Goal: Task Accomplishment & Management: Use online tool/utility

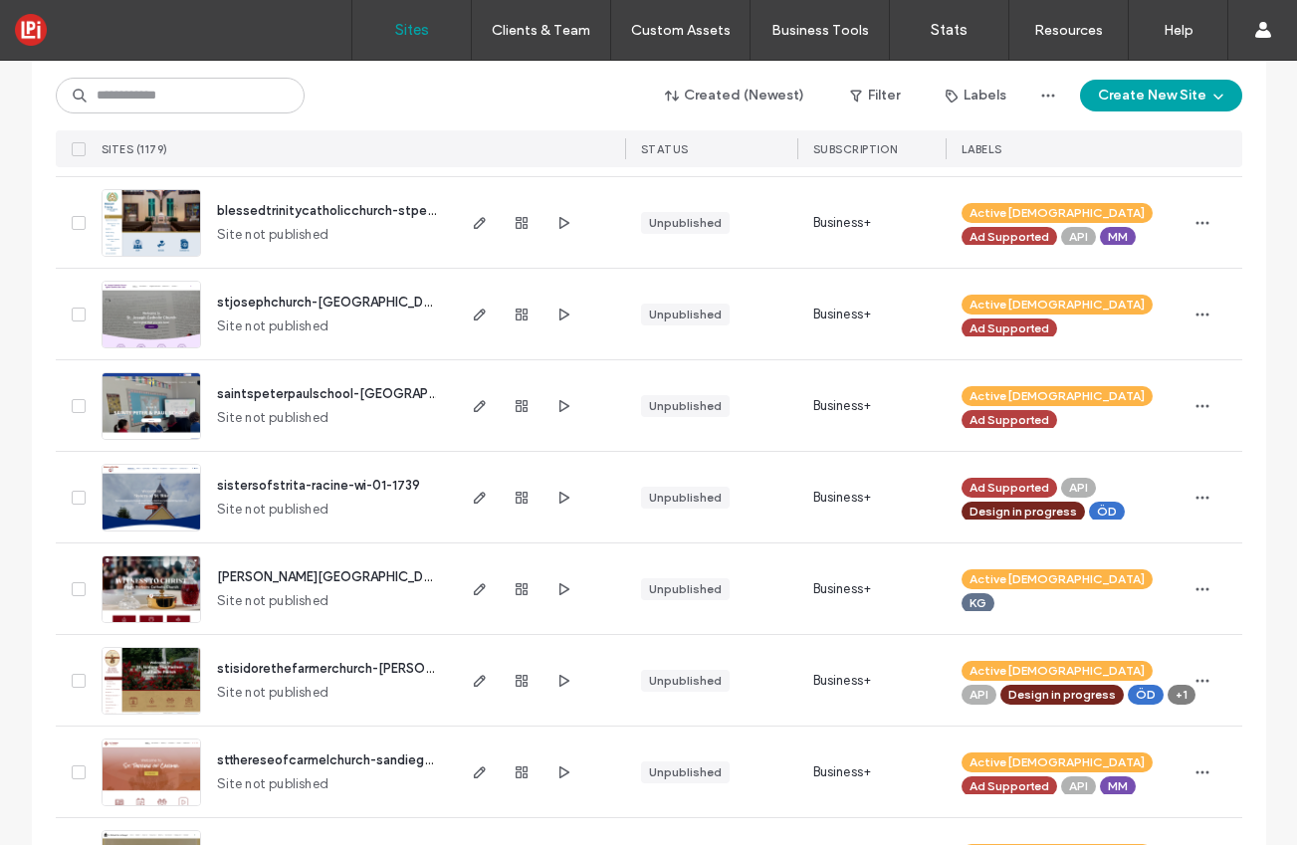
scroll to position [586, 0]
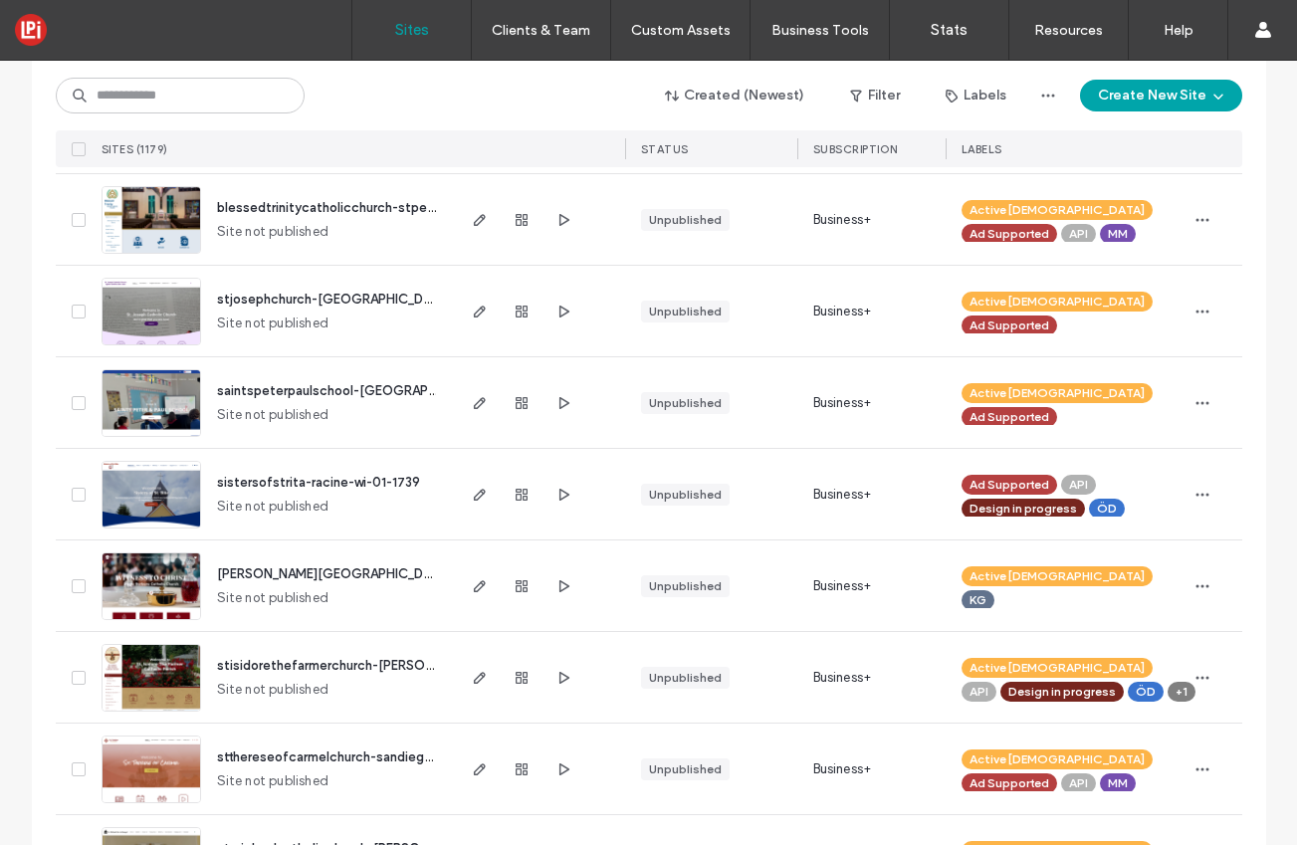
click at [230, 764] on span "stthereseofcarmelchurch-sandiego-ca-05-1236" at bounding box center [363, 757] width 293 height 15
click at [233, 759] on span "stthereseofcarmelchurch-sandiego-ca-05-1236" at bounding box center [363, 757] width 293 height 15
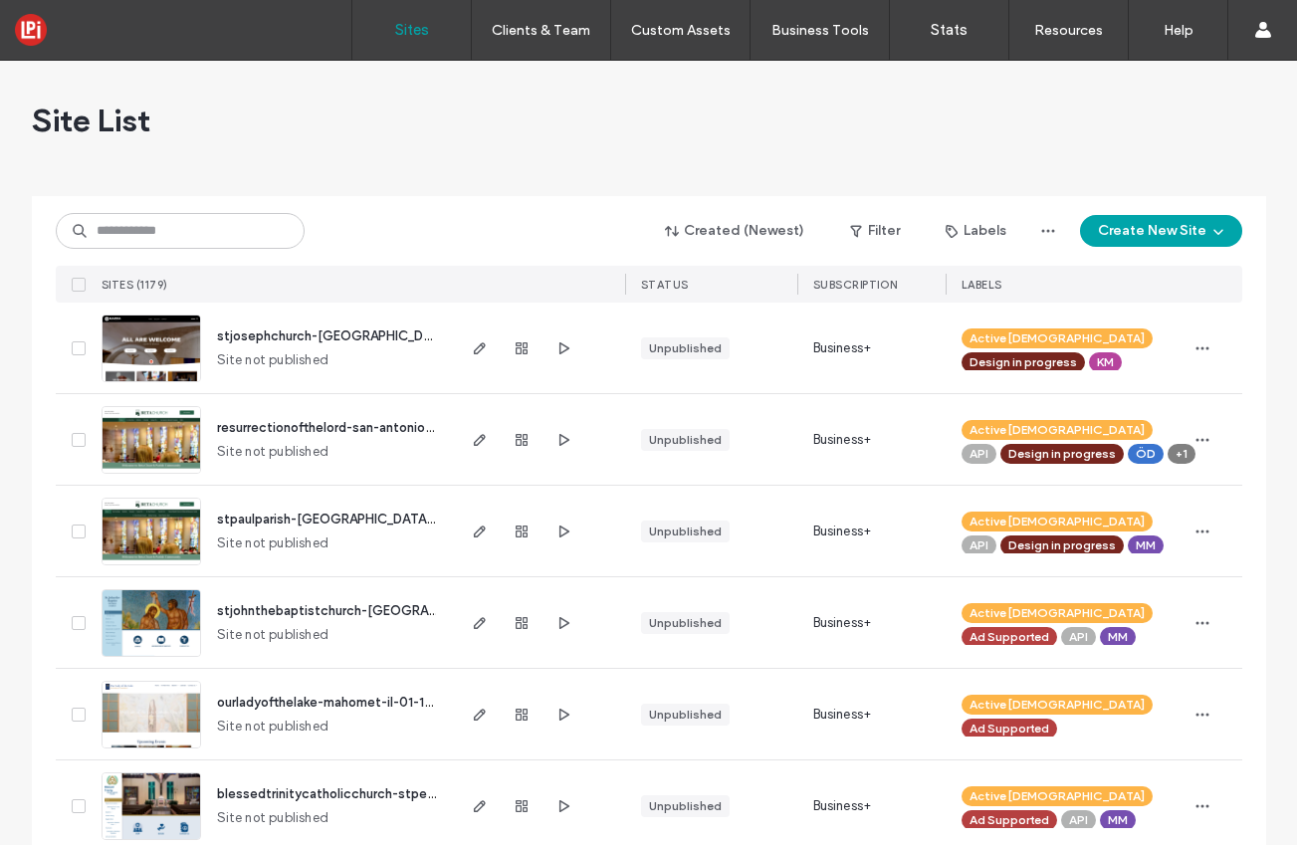
click at [227, 515] on span "stpaulparish-[GEOGRAPHIC_DATA]-il-01-0725" at bounding box center [359, 519] width 284 height 15
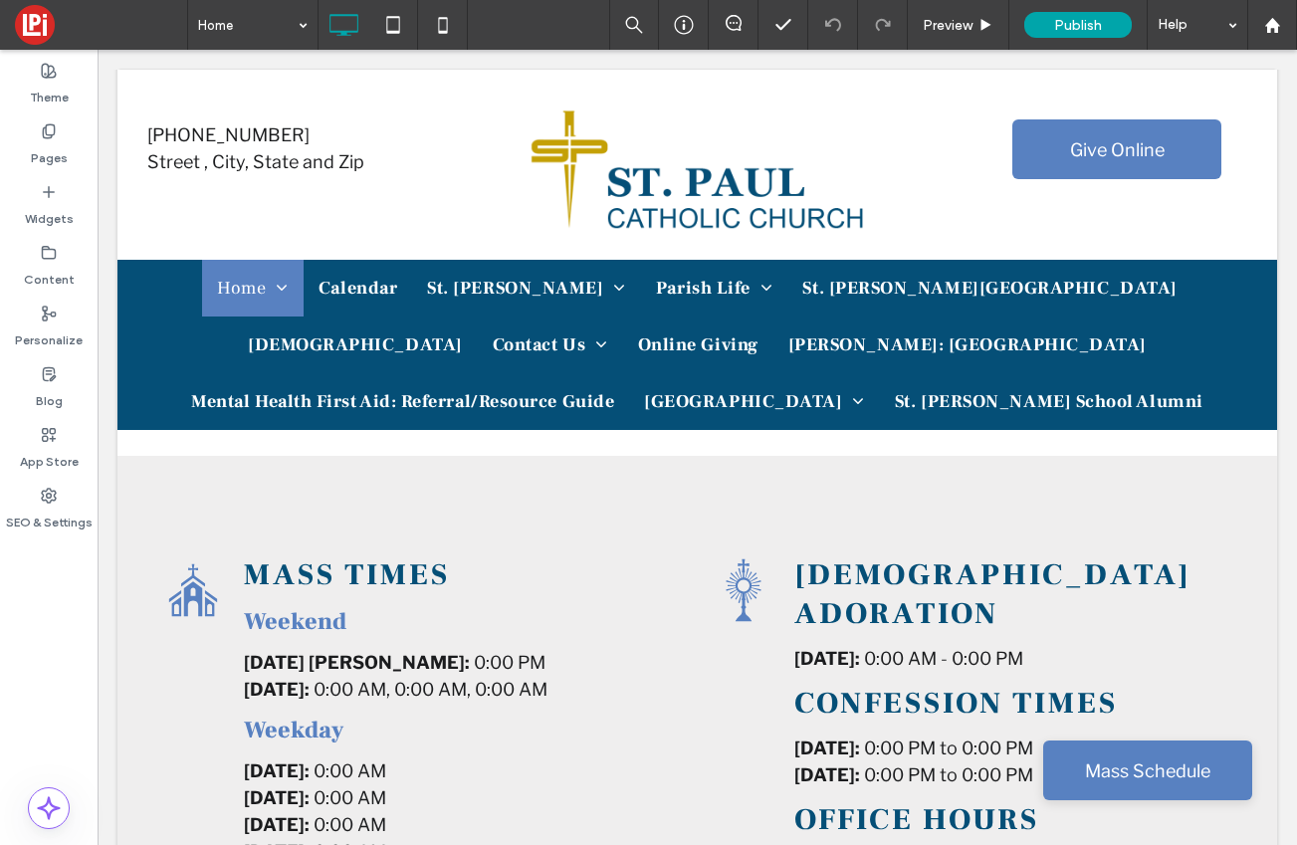
scroll to position [1155, 0]
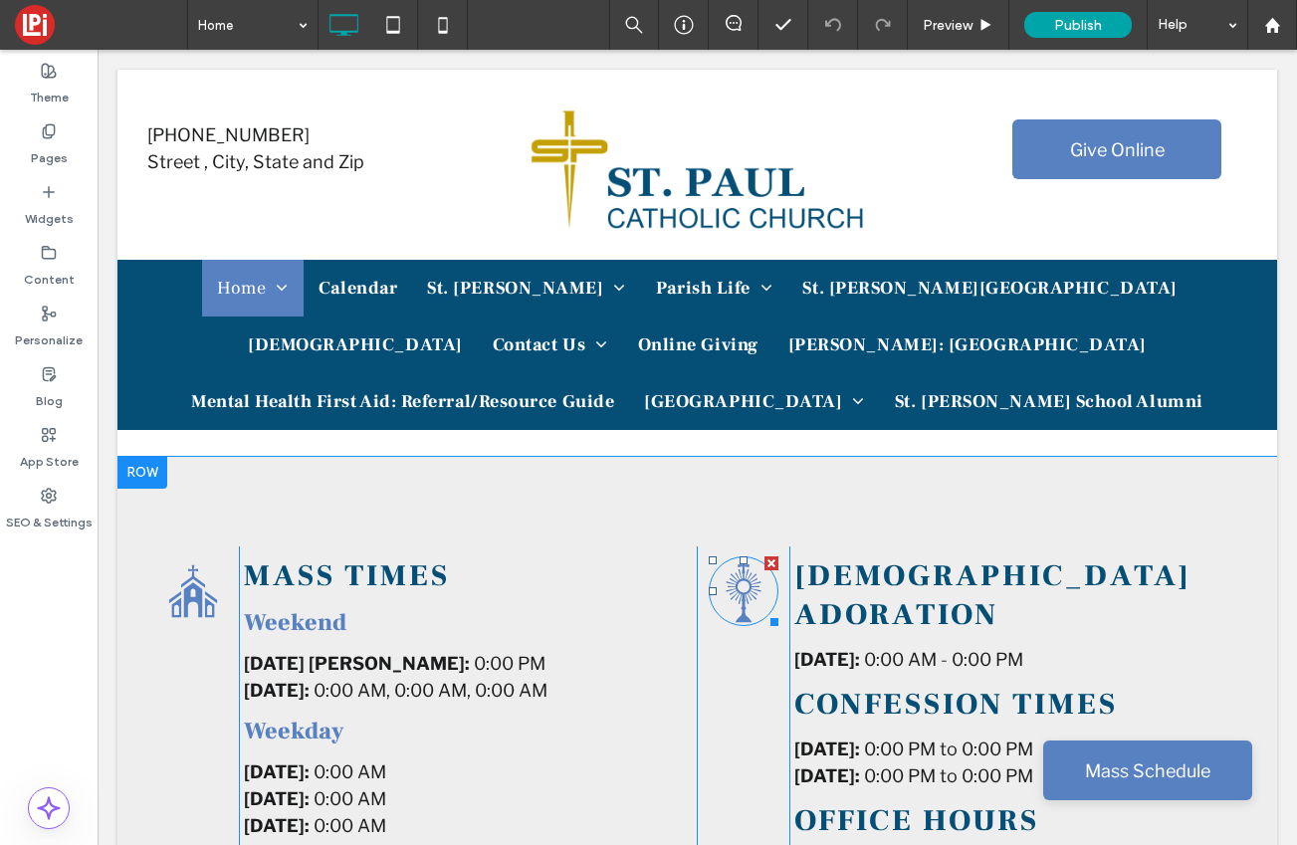
click at [745, 561] on icon at bounding box center [743, 592] width 35 height 62
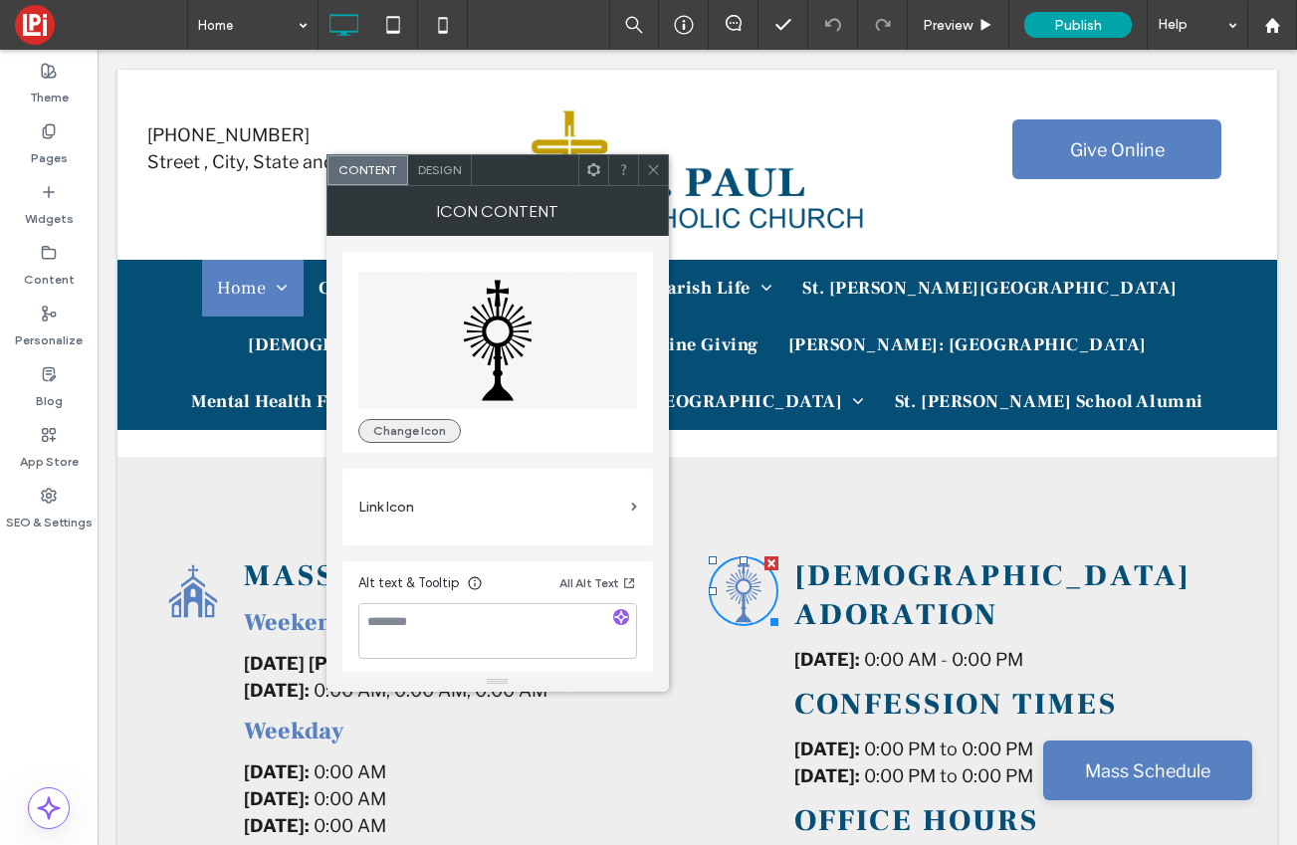
click at [417, 433] on button "Change Icon" at bounding box center [409, 431] width 103 height 24
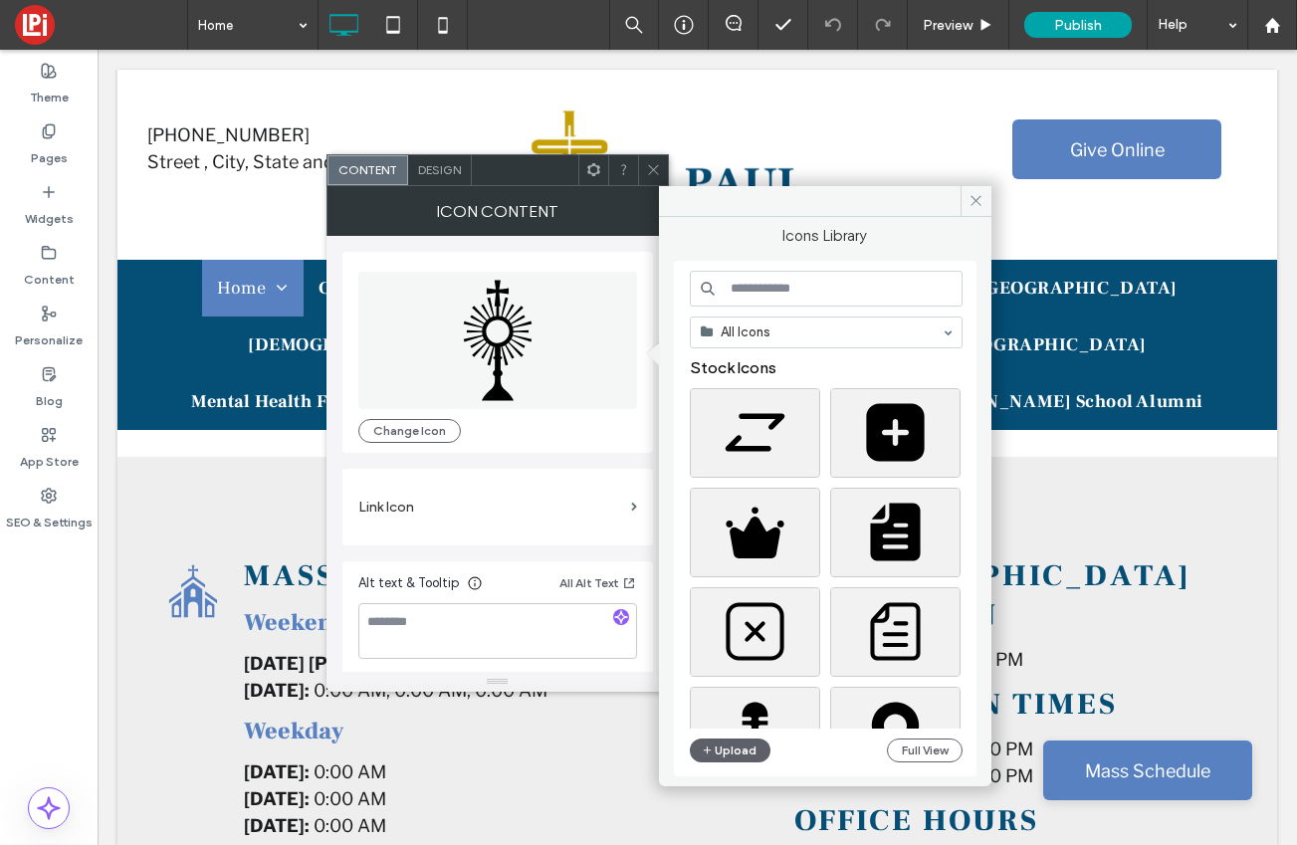
click at [740, 297] on input at bounding box center [826, 289] width 273 height 36
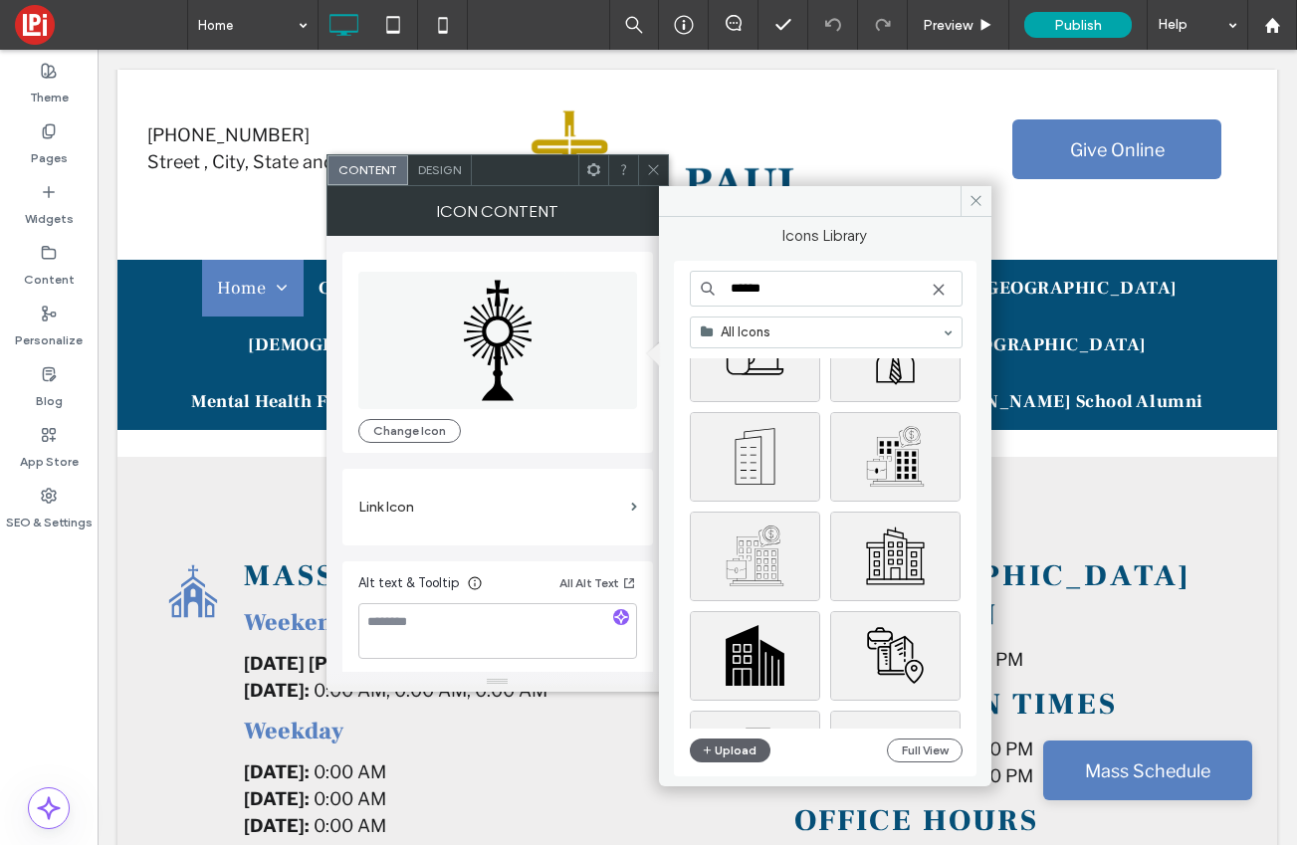
scroll to position [478, 0]
type input "******"
